Goal: Task Accomplishment & Management: Manage account settings

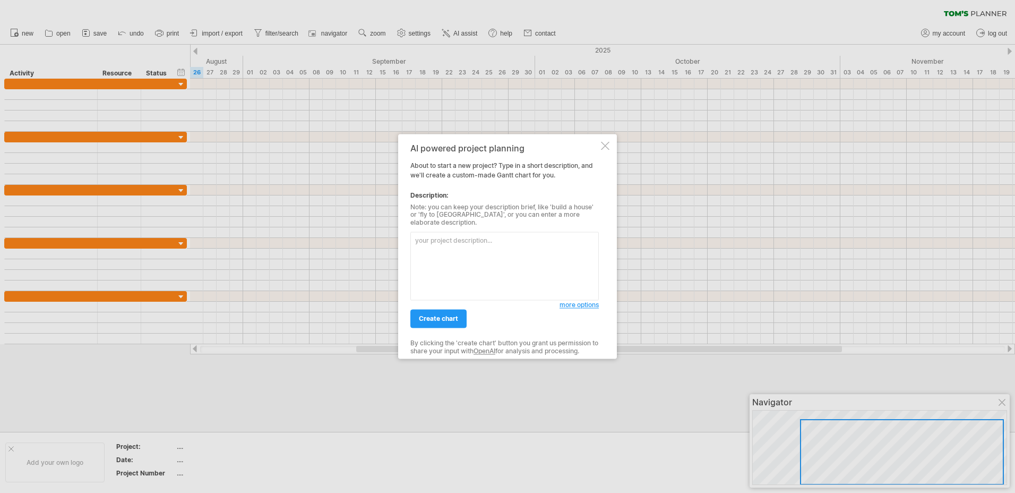
click at [605, 149] on div at bounding box center [605, 145] width 8 height 8
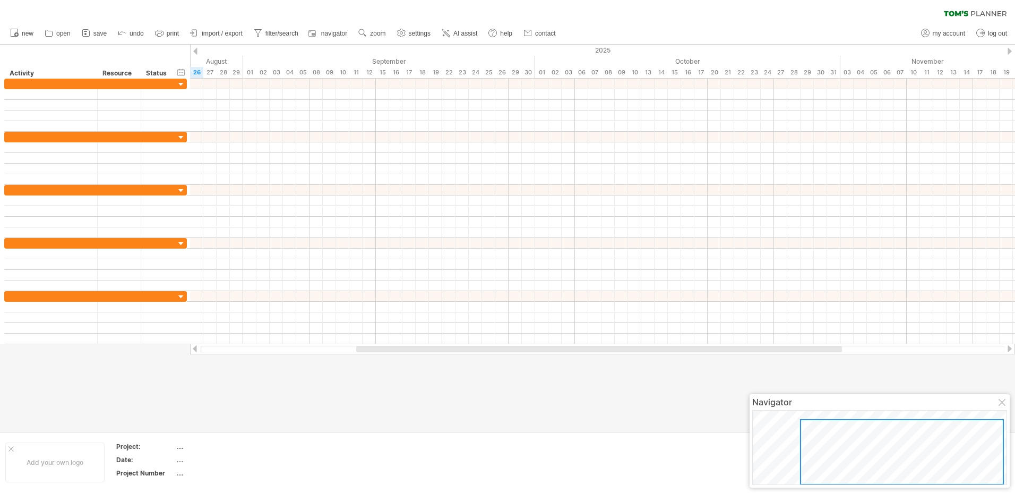
click at [1002, 400] on div at bounding box center [1003, 403] width 8 height 8
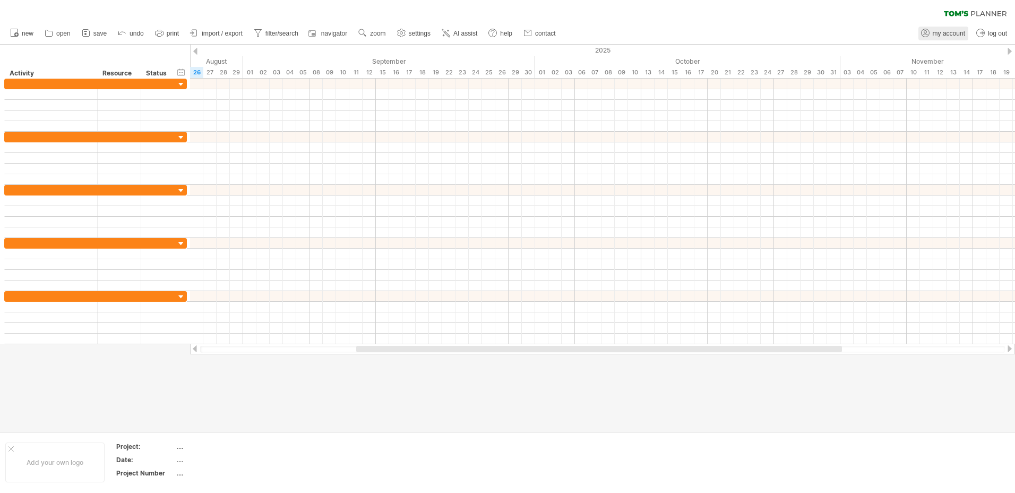
click at [946, 33] on span "my account" at bounding box center [949, 33] width 32 height 7
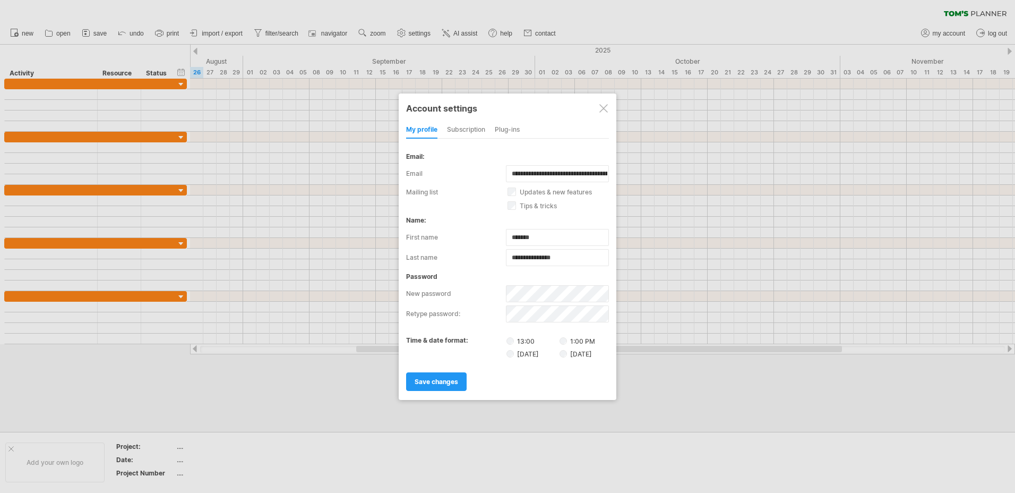
click at [604, 107] on div at bounding box center [603, 108] width 8 height 8
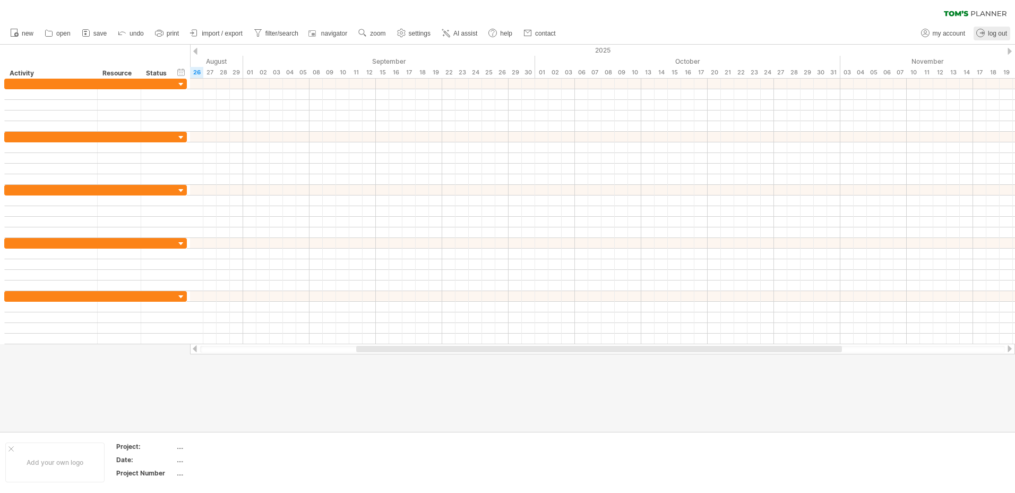
click at [997, 34] on span "log out" at bounding box center [997, 33] width 19 height 7
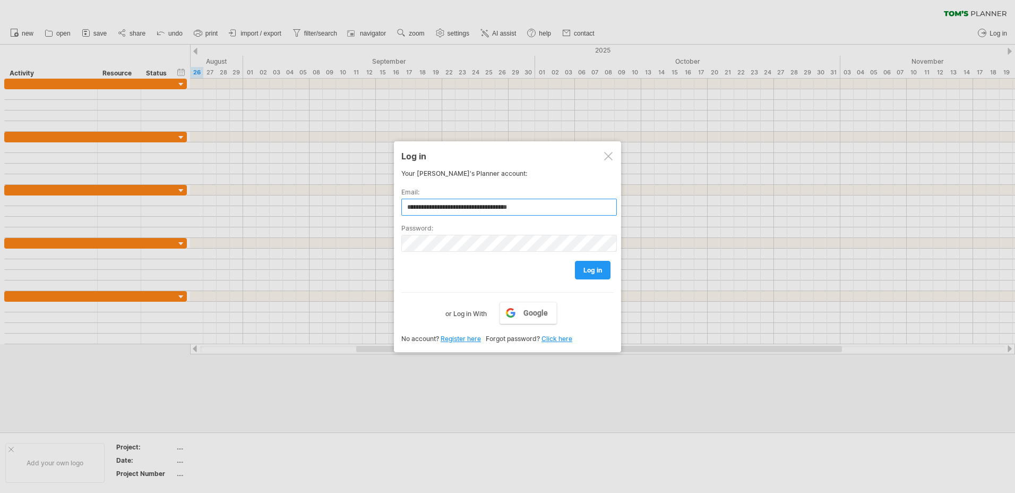
click at [561, 211] on input "**********" at bounding box center [509, 207] width 216 height 17
click at [596, 271] on span "log in" at bounding box center [592, 270] width 19 height 8
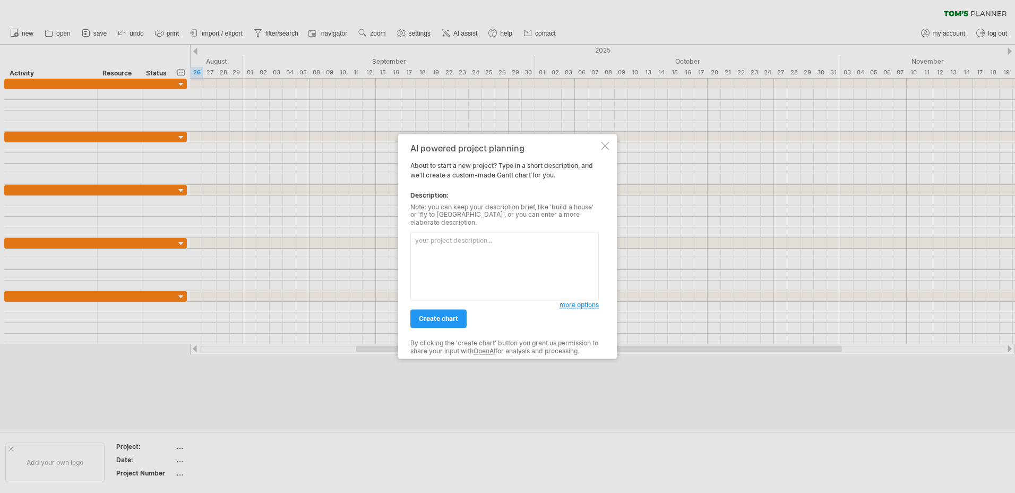
click at [604, 148] on div at bounding box center [605, 145] width 8 height 8
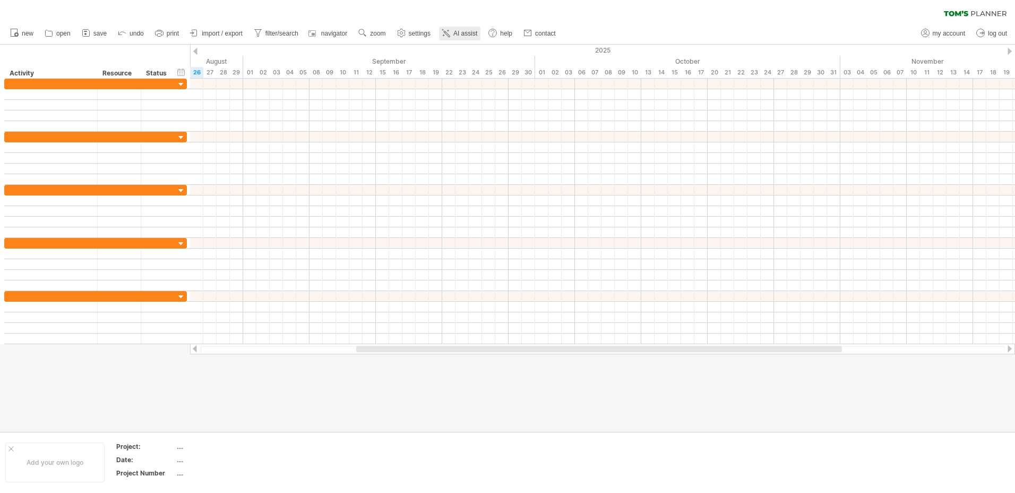
click at [468, 32] on span "AI assist" at bounding box center [465, 33] width 24 height 7
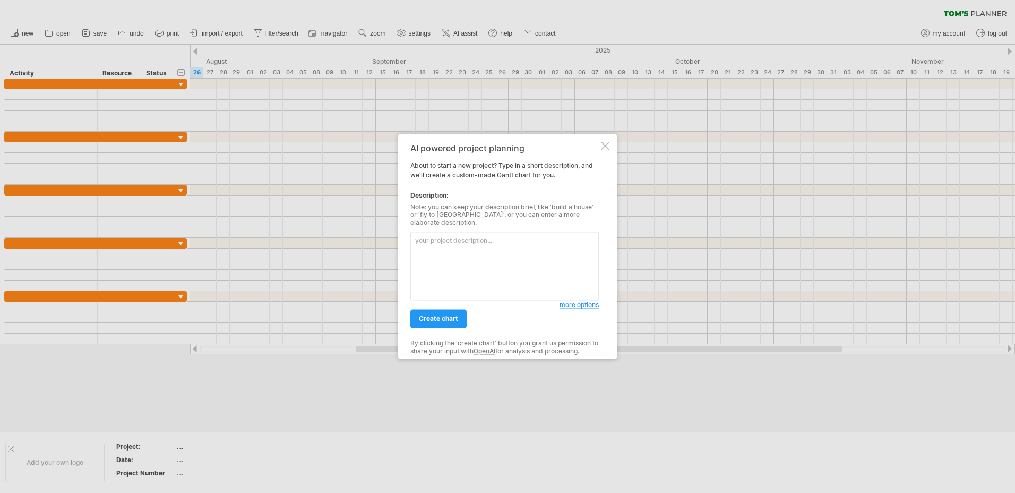
click at [604, 149] on div at bounding box center [605, 145] width 8 height 8
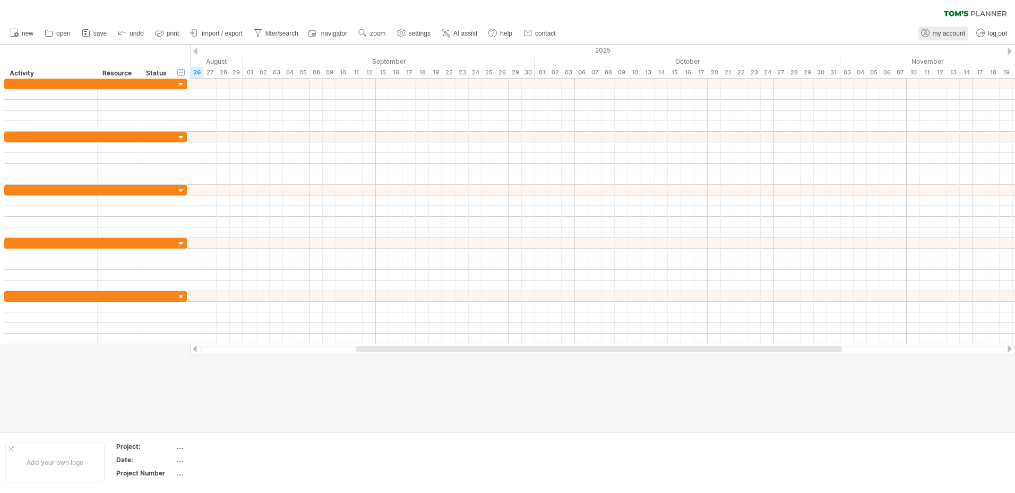
click at [953, 32] on span "my account" at bounding box center [949, 33] width 32 height 7
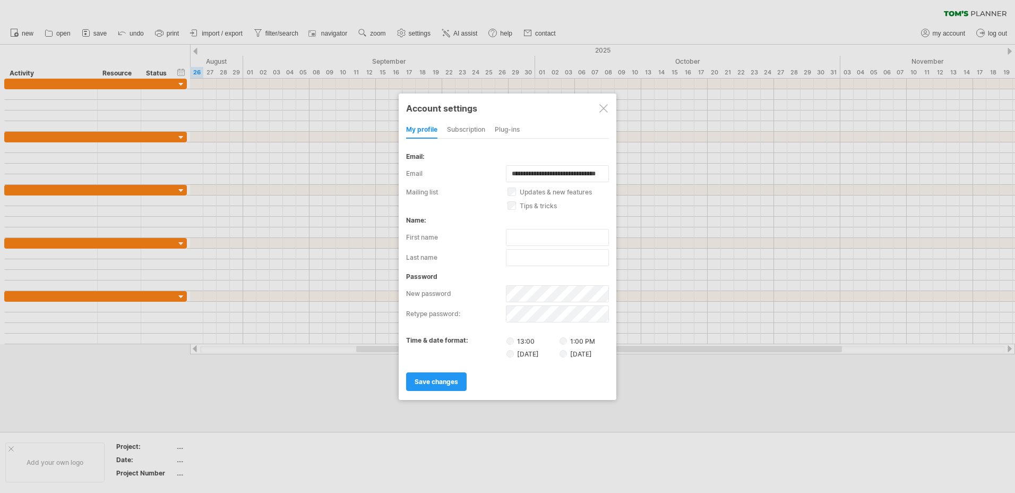
click at [478, 130] on div "subscription" at bounding box center [466, 130] width 38 height 17
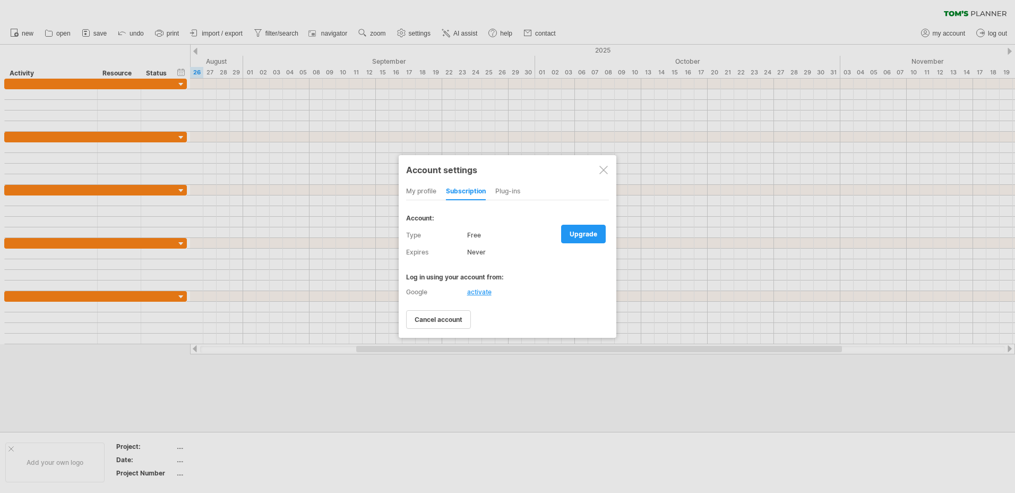
click at [503, 188] on div "Plug-ins" at bounding box center [507, 191] width 25 height 17
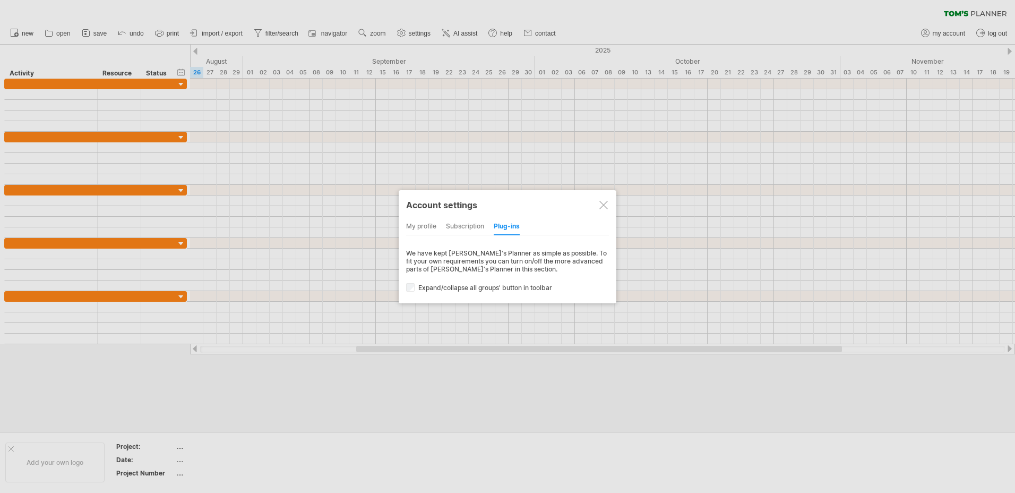
click at [603, 203] on div at bounding box center [603, 205] width 8 height 8
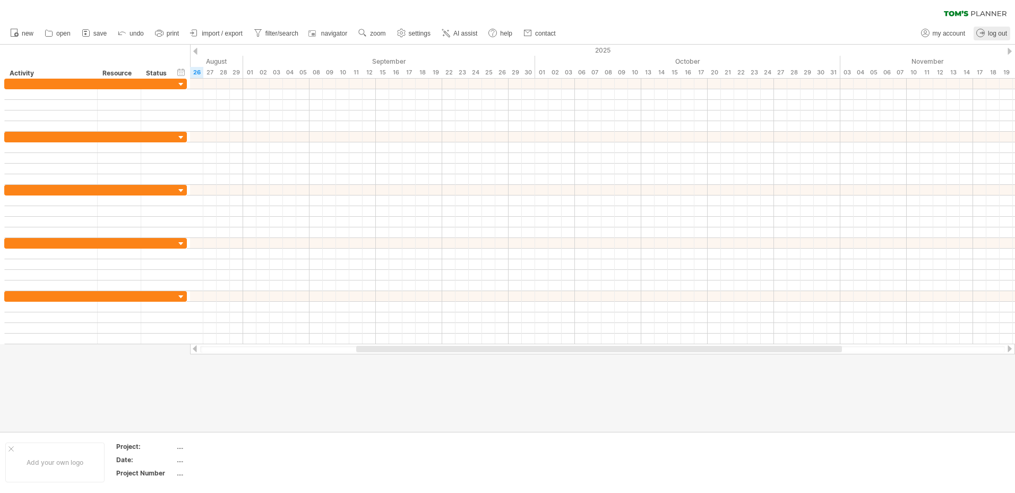
click at [1002, 33] on span "log out" at bounding box center [997, 33] width 19 height 7
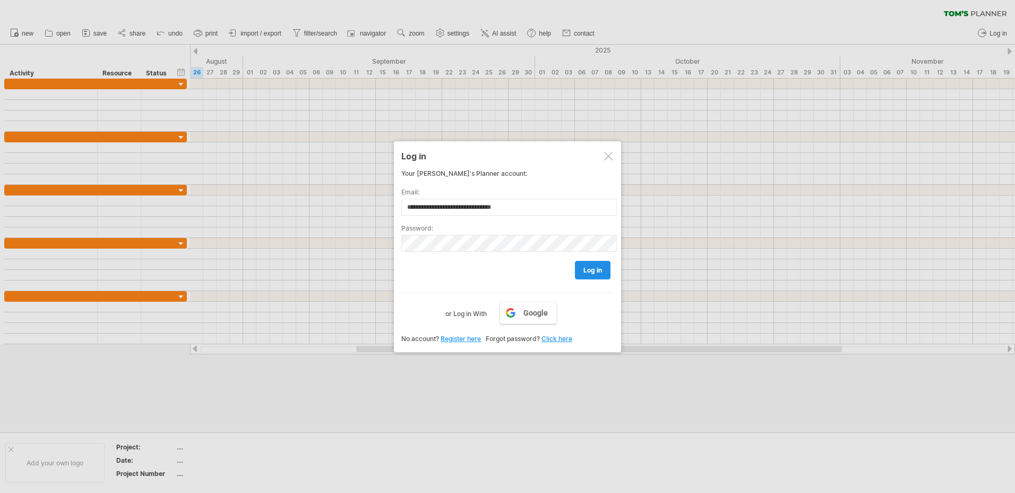
click at [592, 278] on link "log in" at bounding box center [593, 270] width 36 height 19
click at [561, 206] on input "**********" at bounding box center [509, 207] width 216 height 17
type input "**********"
click at [593, 270] on span "log in" at bounding box center [592, 270] width 19 height 8
